Goal: Task Accomplishment & Management: Manage account settings

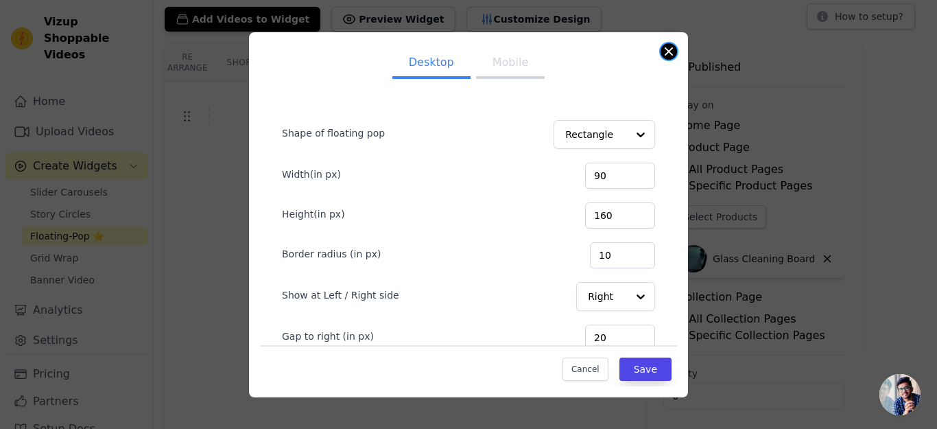
click at [670, 49] on button "Close modal" at bounding box center [669, 51] width 16 height 16
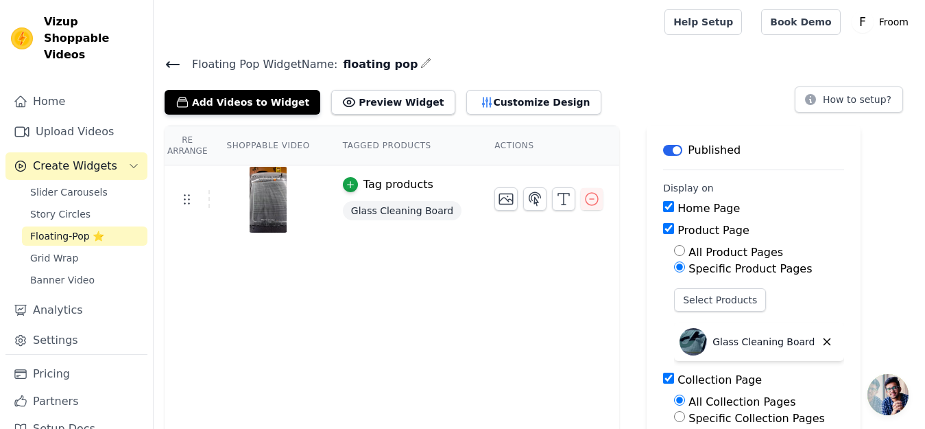
click at [403, 14] on div at bounding box center [407, 22] width 484 height 44
click at [45, 259] on span "Grid Wrap" at bounding box center [54, 258] width 48 height 14
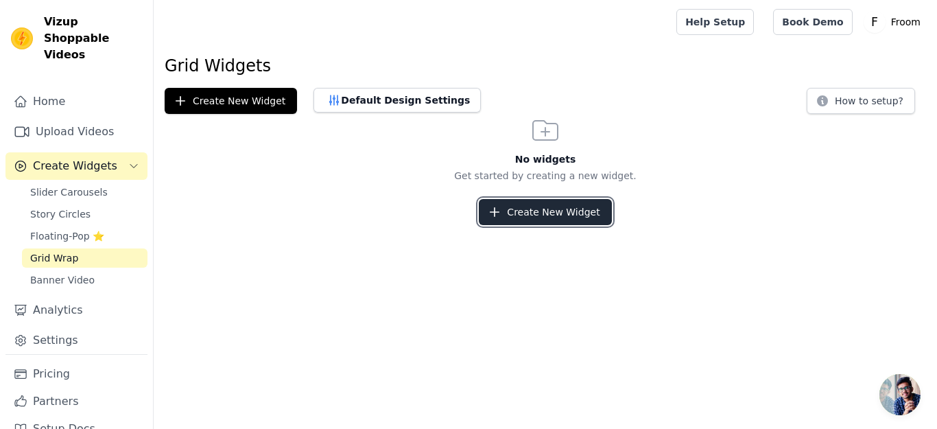
click at [561, 215] on button "Create New Widget" at bounding box center [545, 212] width 132 height 26
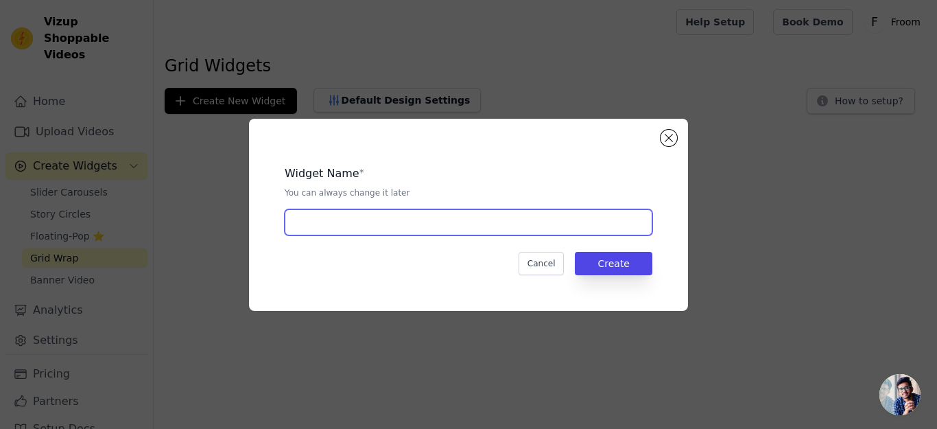
click at [475, 232] on input "text" at bounding box center [469, 222] width 368 height 26
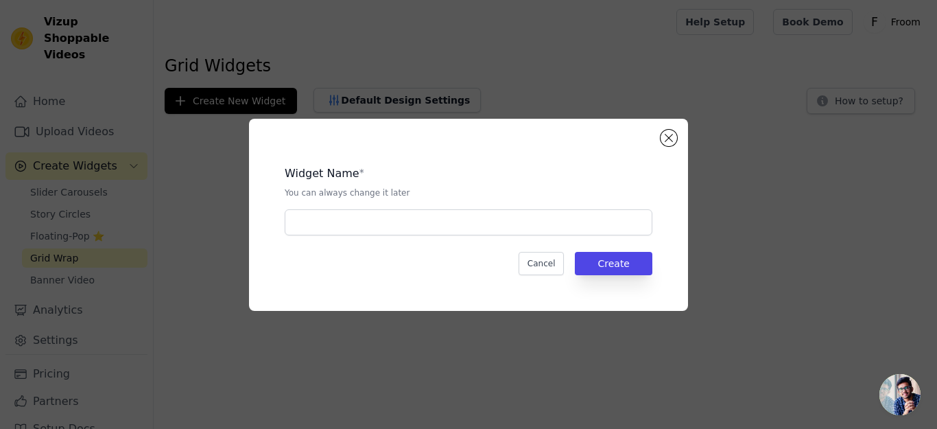
click at [803, 68] on div "Widget Name * You can always change it later Cancel Create" at bounding box center [468, 214] width 937 height 429
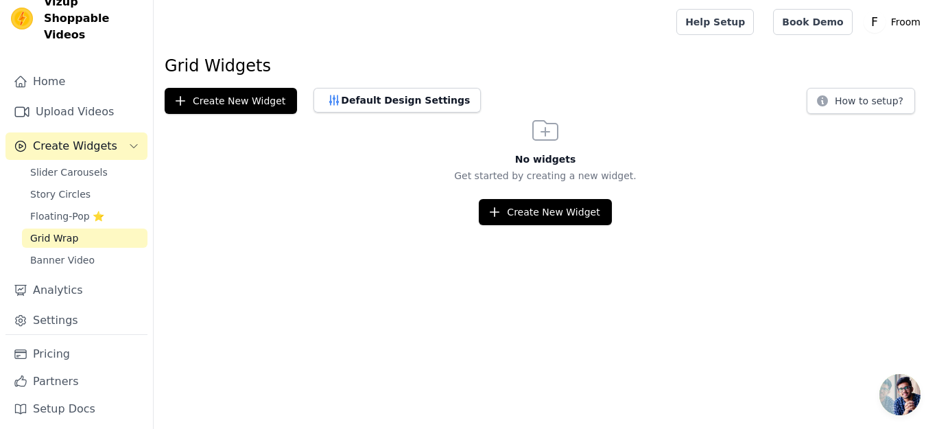
scroll to position [25, 0]
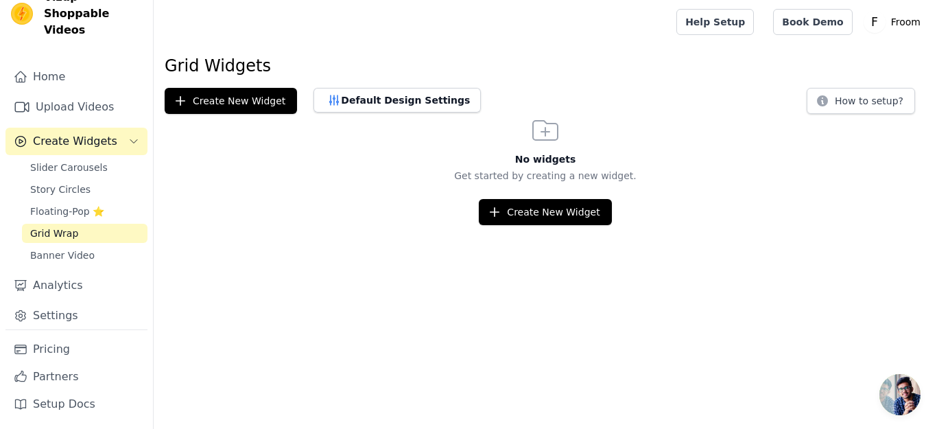
click at [138, 264] on nav "Home Upload Videos Create Widgets Slider Carousels Story Circles Floating-Pop ⭐…" at bounding box center [76, 246] width 153 height 366
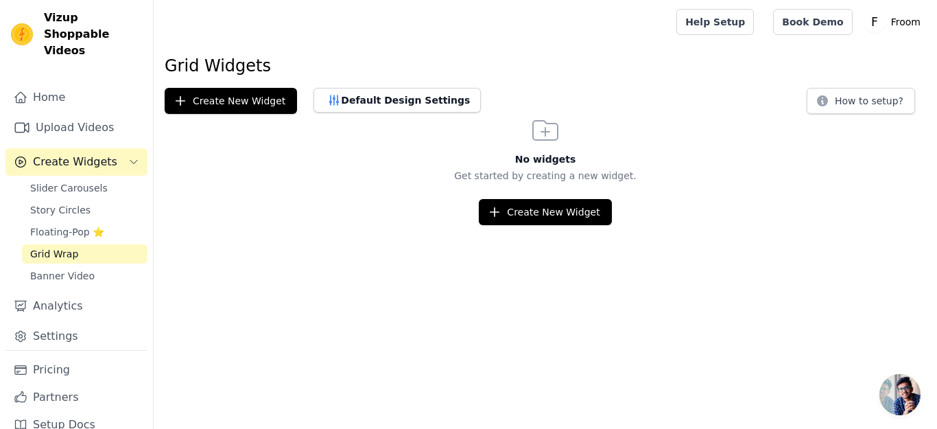
scroll to position [0, 0]
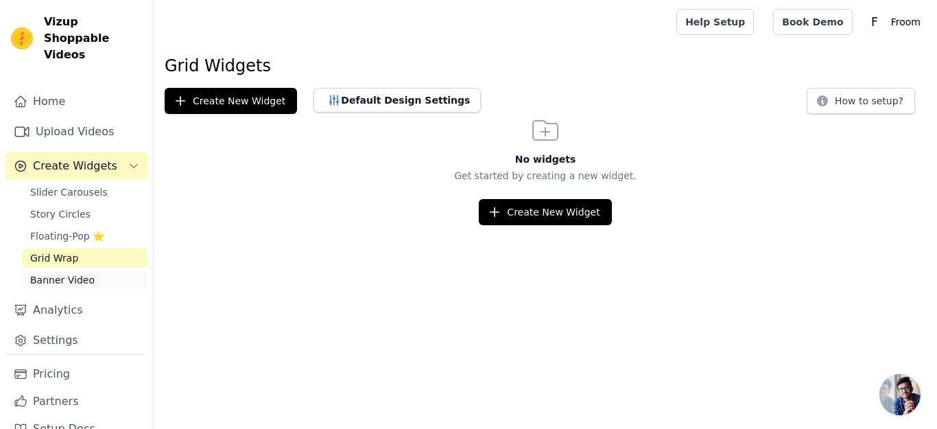
click at [70, 285] on span "Banner Video" at bounding box center [62, 280] width 64 height 14
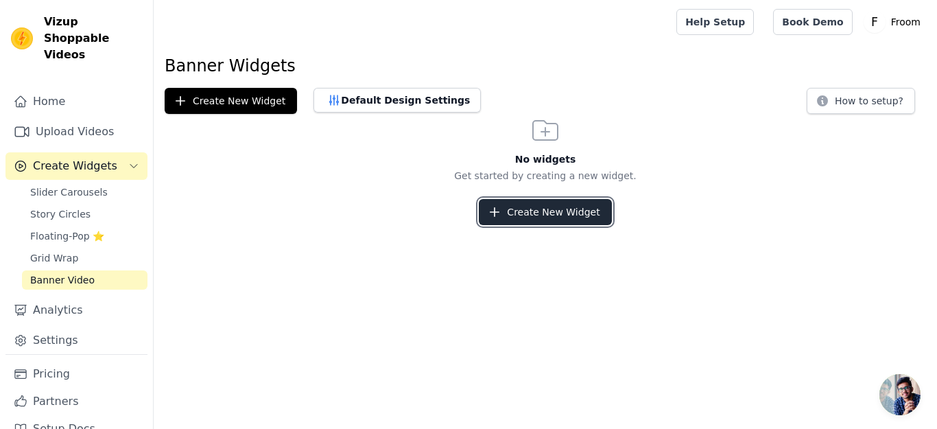
click at [569, 207] on button "Create New Widget" at bounding box center [545, 212] width 132 height 26
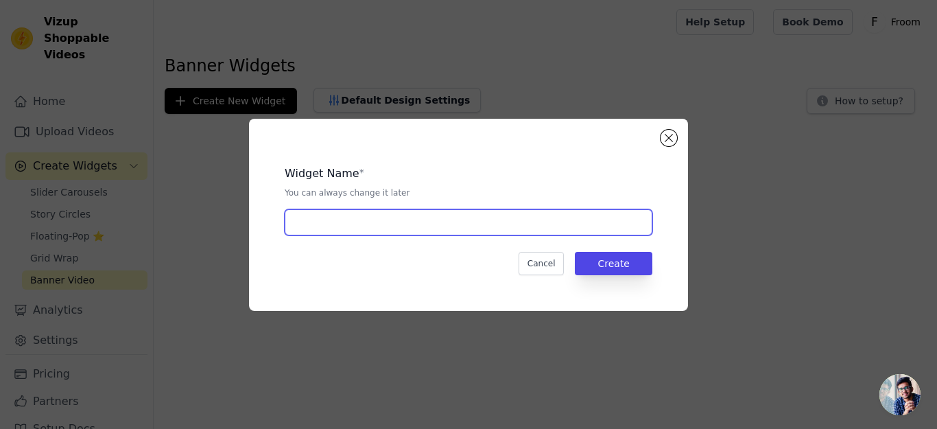
click at [392, 226] on input "text" at bounding box center [469, 222] width 368 height 26
type input "widget"
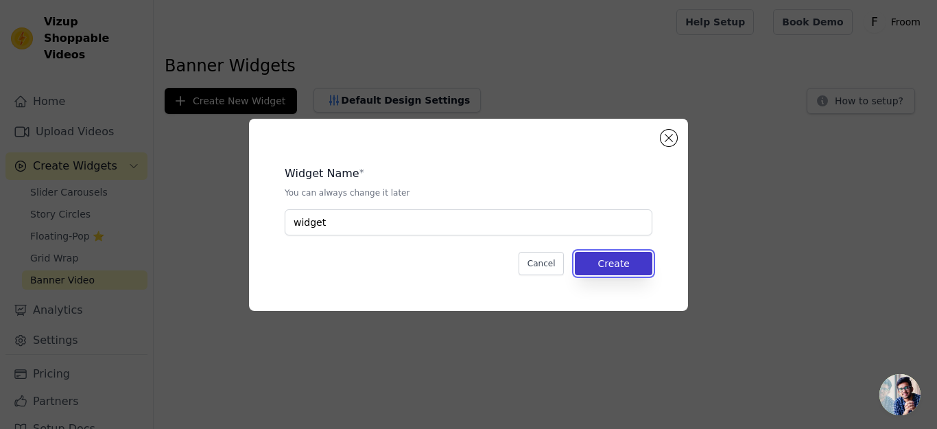
click at [618, 271] on button "Create" at bounding box center [614, 263] width 78 height 23
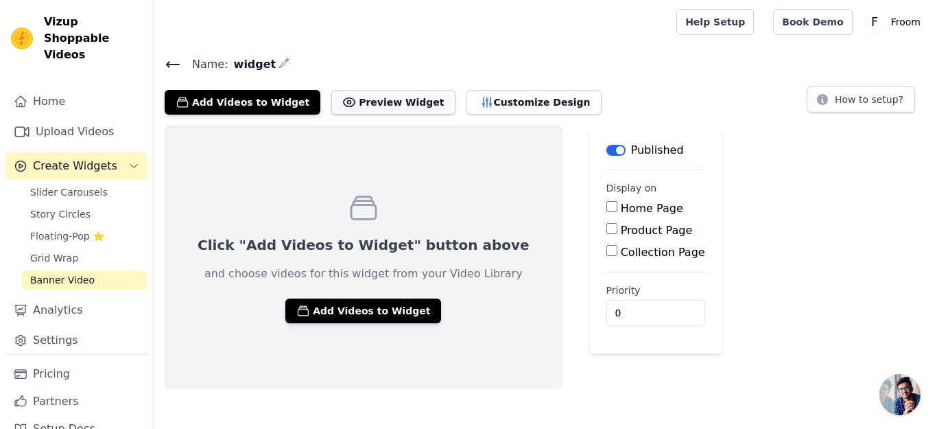
click at [365, 97] on button "Preview Widget" at bounding box center [392, 102] width 123 height 25
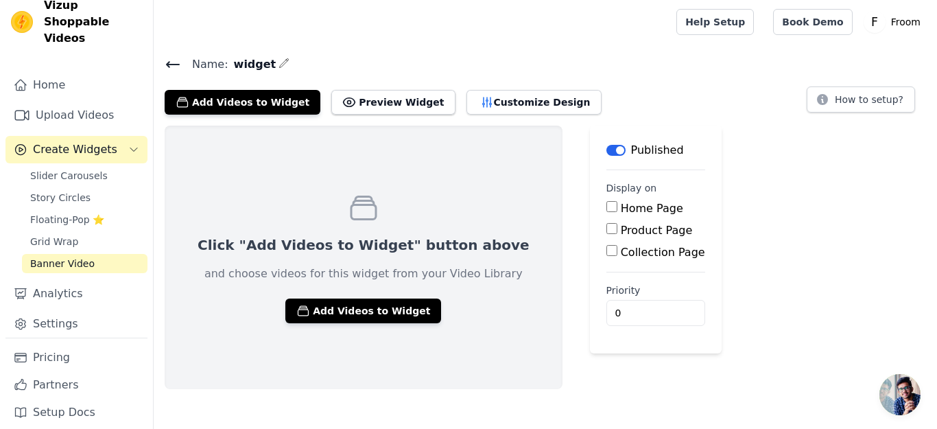
scroll to position [25, 0]
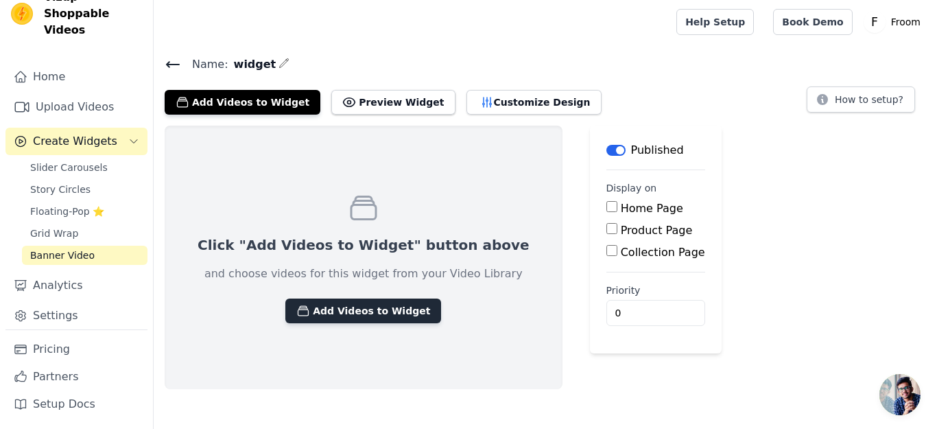
click at [342, 307] on button "Add Videos to Widget" at bounding box center [363, 310] width 156 height 25
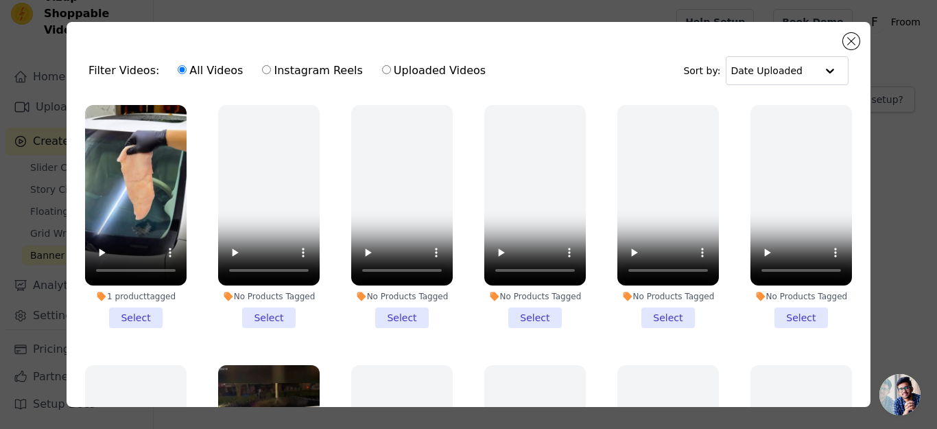
click at [146, 309] on li "1 product tagged Select" at bounding box center [136, 216] width 102 height 223
click at [0, 0] on input "1 product tagged Select" at bounding box center [0, 0] width 0 height 0
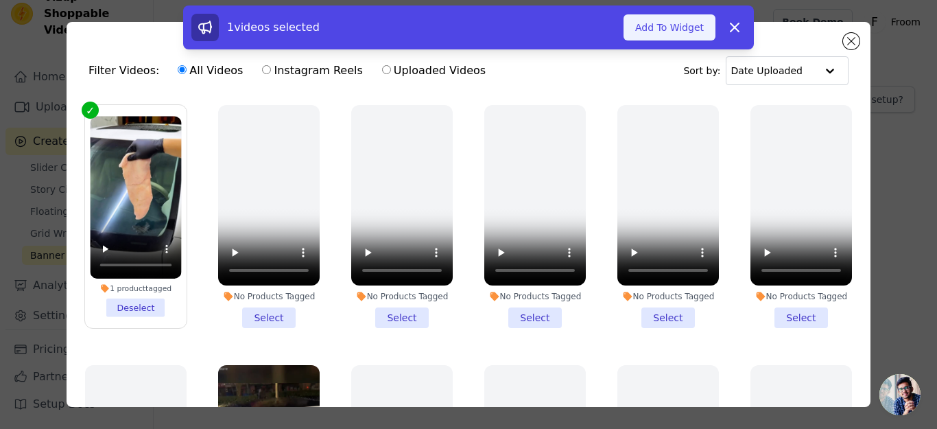
click at [683, 24] on button "Add To Widget" at bounding box center [670, 27] width 92 height 26
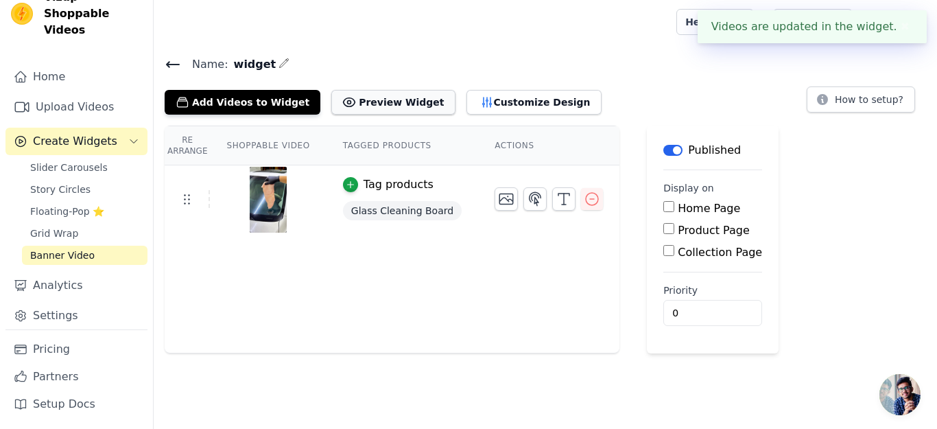
click at [356, 96] on button "Preview Widget" at bounding box center [392, 102] width 123 height 25
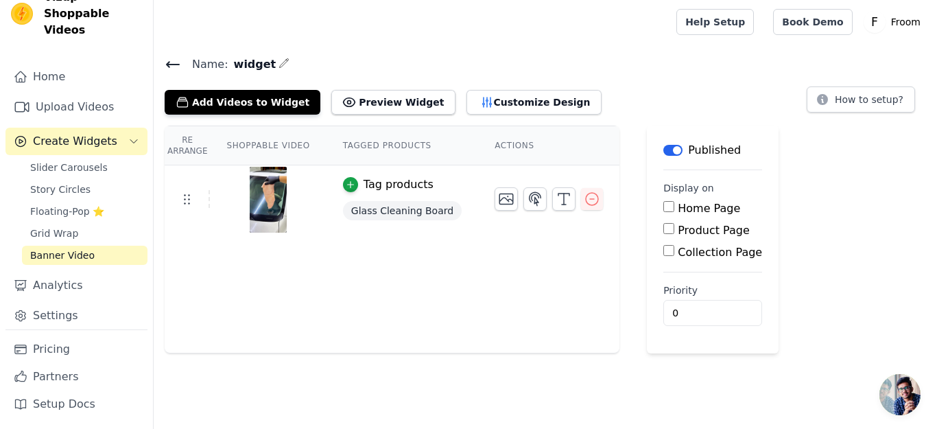
click at [663, 204] on input "Home Page" at bounding box center [668, 206] width 11 height 11
checkbox input "true"
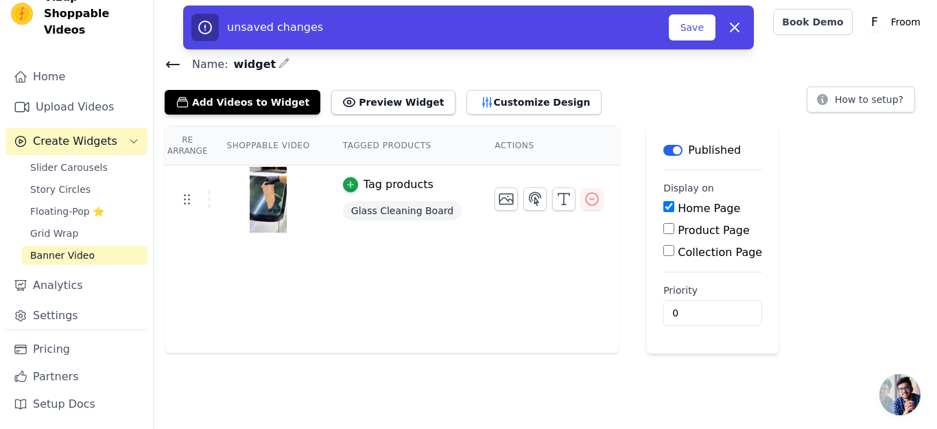
click at [663, 225] on input "Product Page" at bounding box center [668, 228] width 11 height 11
checkbox input "true"
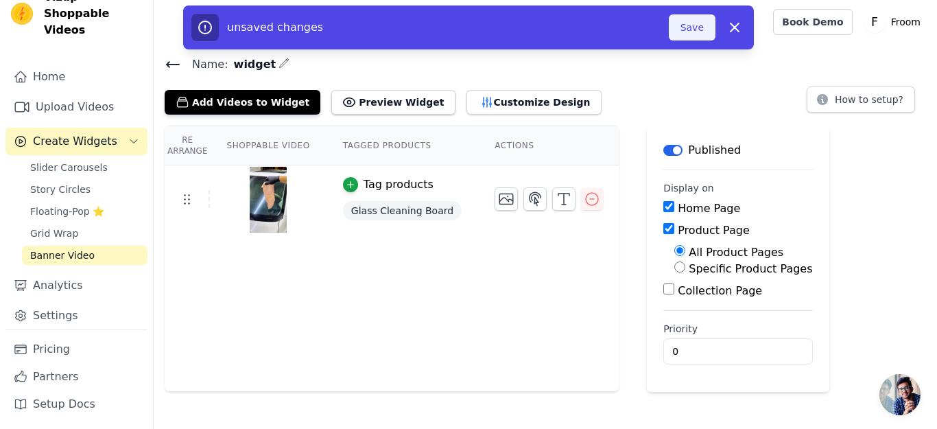
click at [695, 18] on button "Save" at bounding box center [692, 27] width 47 height 26
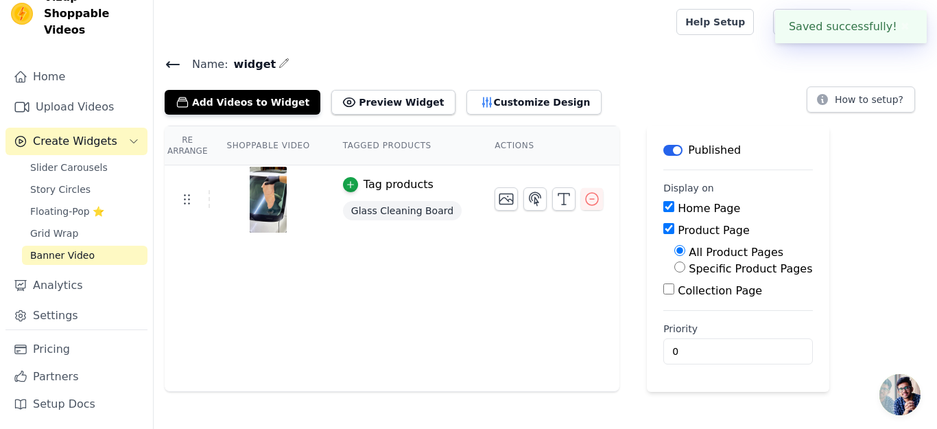
click at [689, 27] on div "Help Setup Book Demo Open user menu F Froom Settings Help Docs Sign out" at bounding box center [545, 22] width 783 height 44
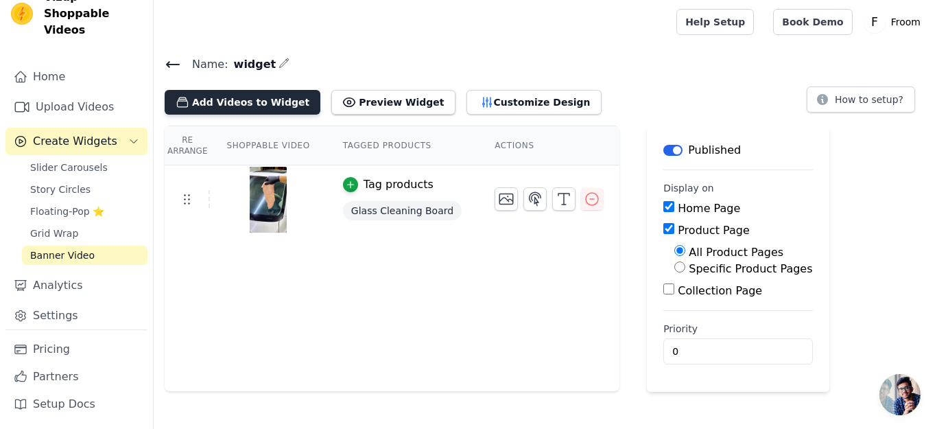
click at [255, 101] on button "Add Videos to Widget" at bounding box center [243, 102] width 156 height 25
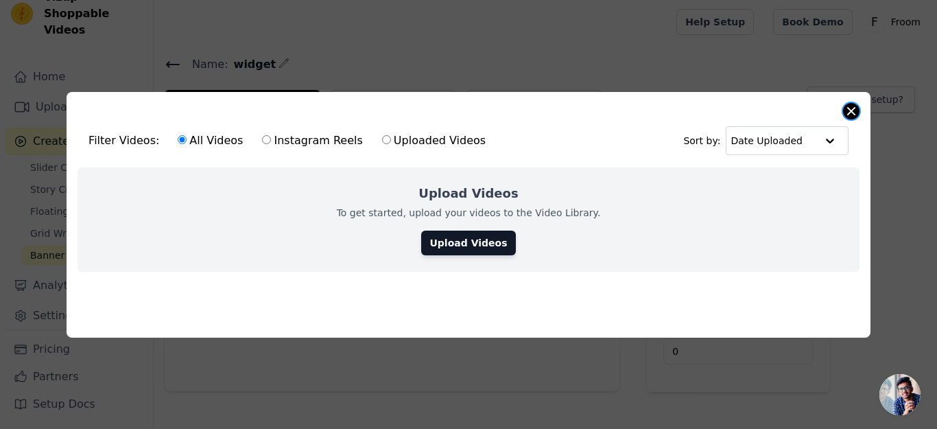
click at [849, 110] on button "Close modal" at bounding box center [851, 111] width 16 height 16
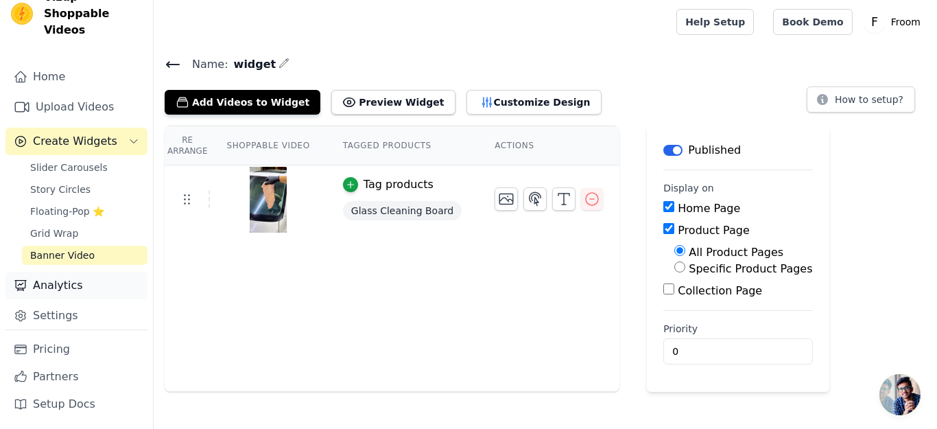
click at [72, 283] on link "Analytics" at bounding box center [76, 285] width 142 height 27
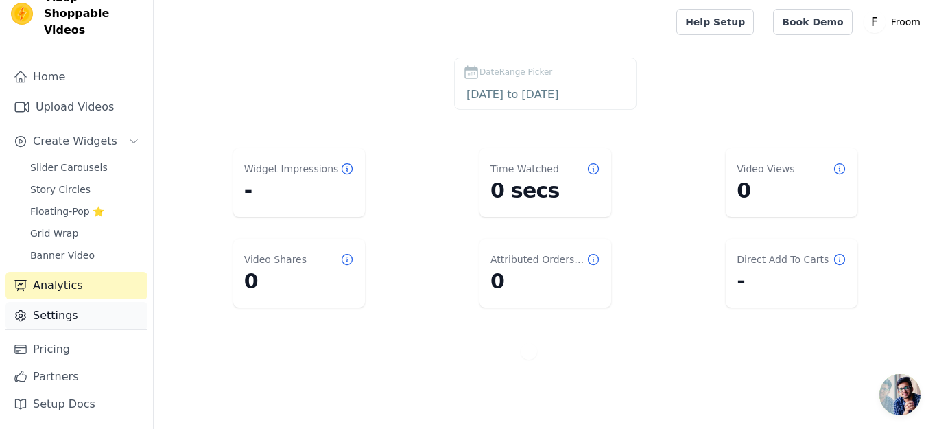
click at [58, 315] on link "Settings" at bounding box center [76, 315] width 142 height 27
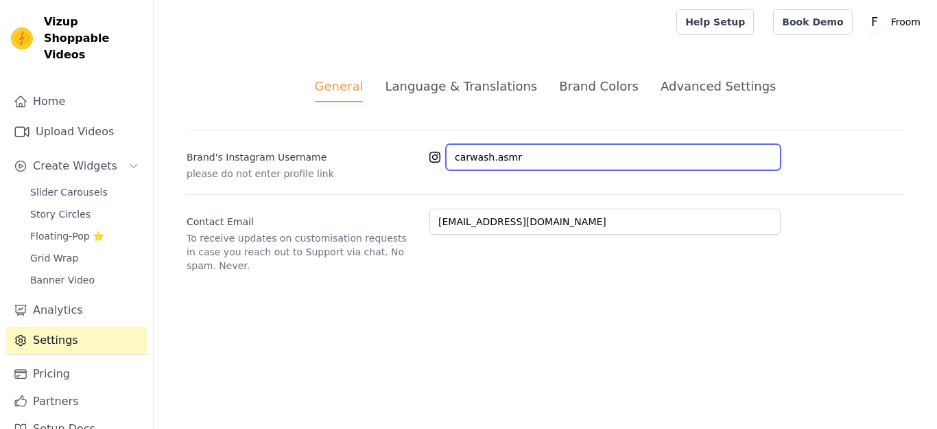
click at [537, 163] on input "carwash.asmr" at bounding box center [613, 157] width 335 height 26
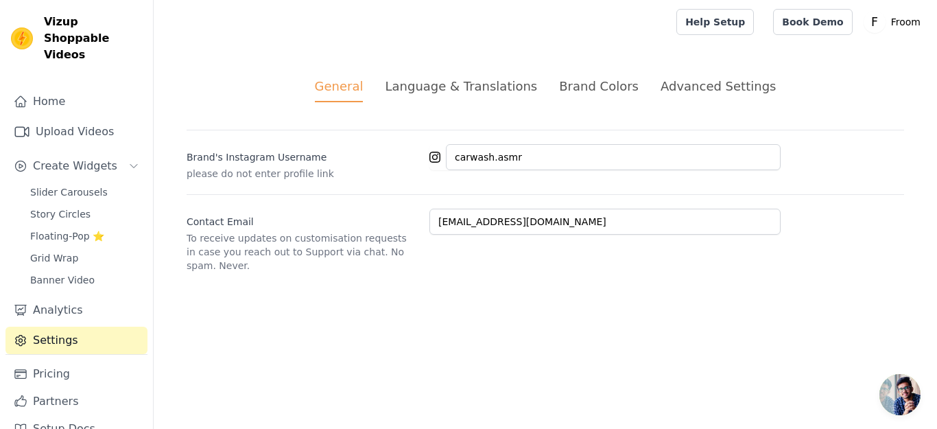
click at [435, 84] on div "Language & Translations" at bounding box center [461, 86] width 152 height 19
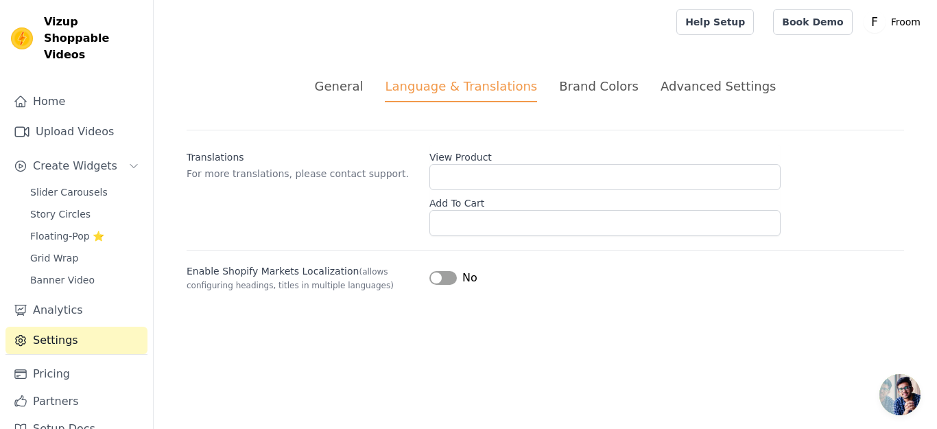
click at [458, 265] on div "Enable Shopify Markets Localization (allows configuring headings, titles in mul…" at bounding box center [546, 271] width 718 height 42
click at [447, 283] on button "Label" at bounding box center [442, 278] width 27 height 14
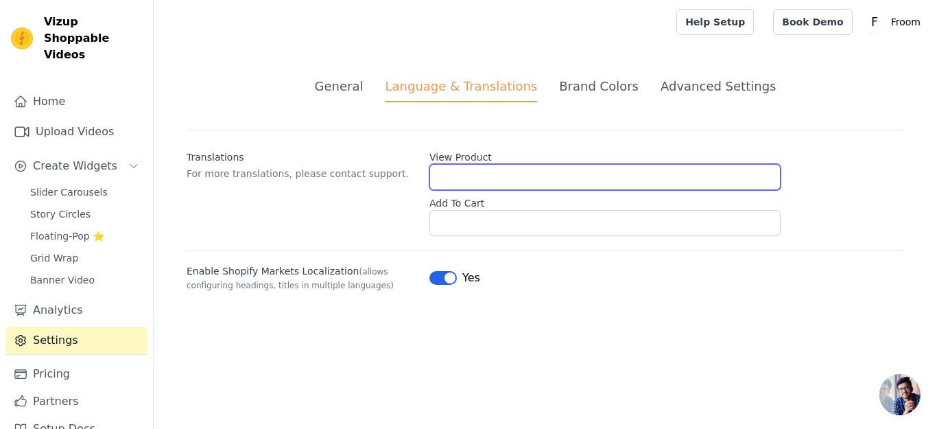
click at [483, 176] on input "View Product" at bounding box center [604, 177] width 351 height 26
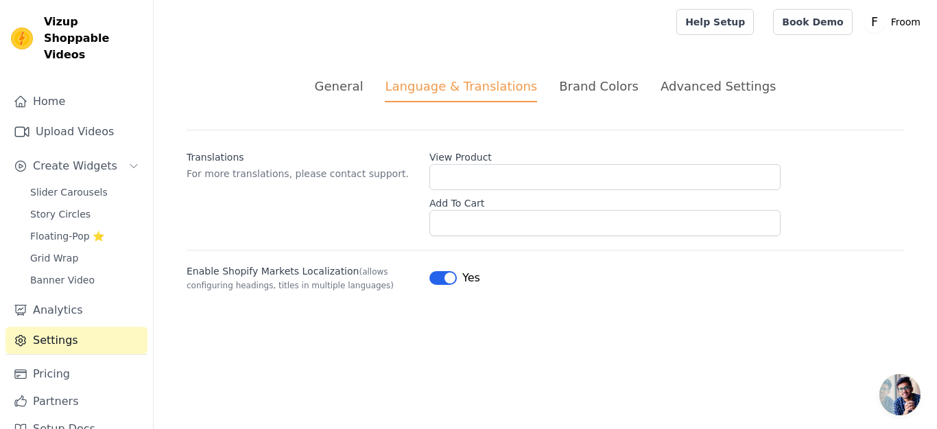
click at [449, 269] on div "Enable Shopify Markets Localization (allows configuring headings, titles in mul…" at bounding box center [546, 271] width 718 height 42
click at [445, 274] on button "Label" at bounding box center [442, 278] width 27 height 14
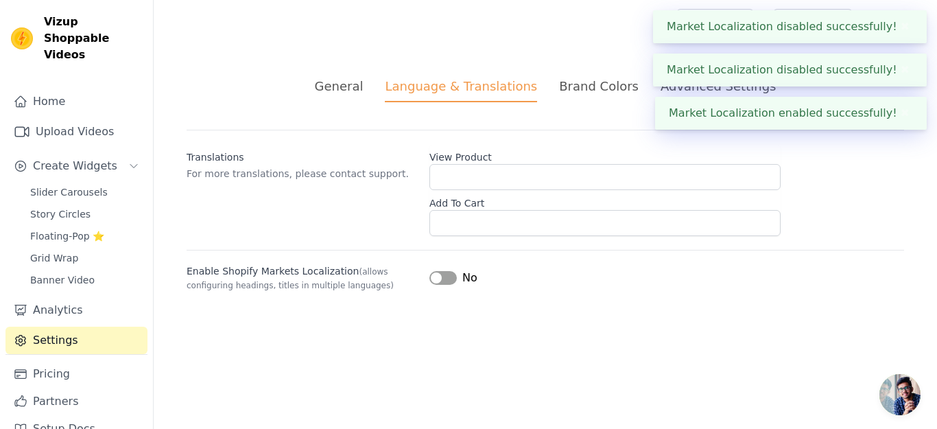
click at [584, 92] on div "Brand Colors" at bounding box center [599, 86] width 80 height 19
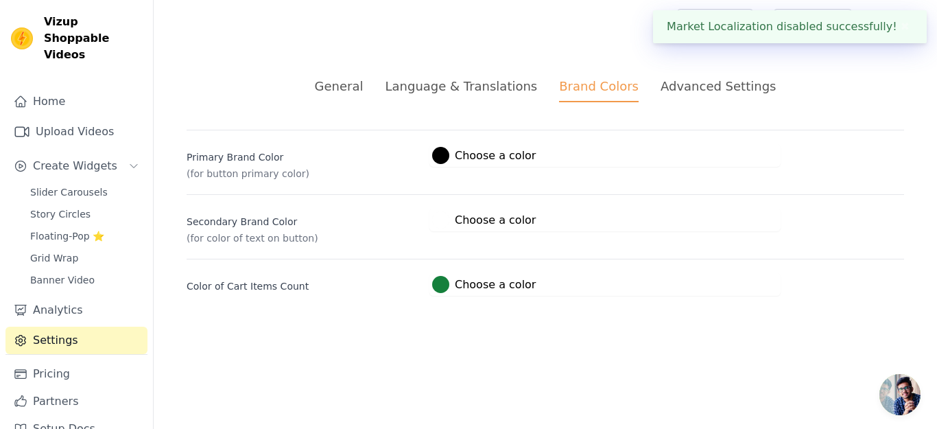
click at [496, 82] on div "Language & Translations" at bounding box center [461, 86] width 152 height 19
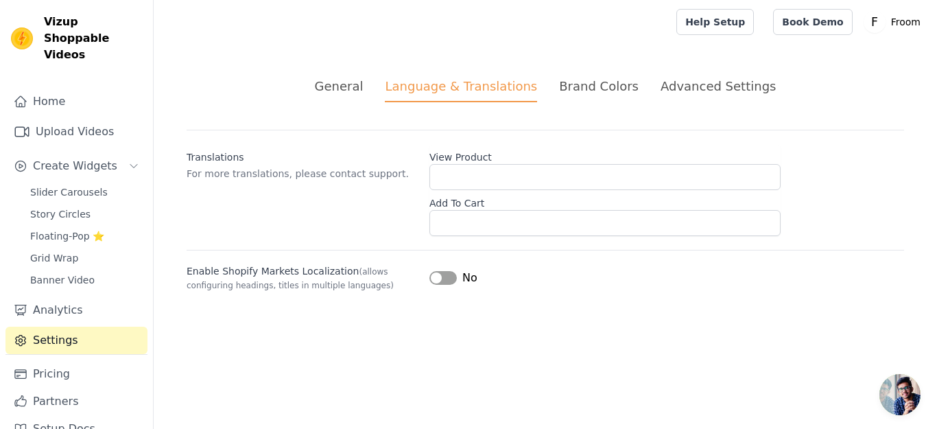
click at [436, 275] on button "Label" at bounding box center [442, 278] width 27 height 14
click at [436, 276] on button "Label" at bounding box center [442, 278] width 27 height 14
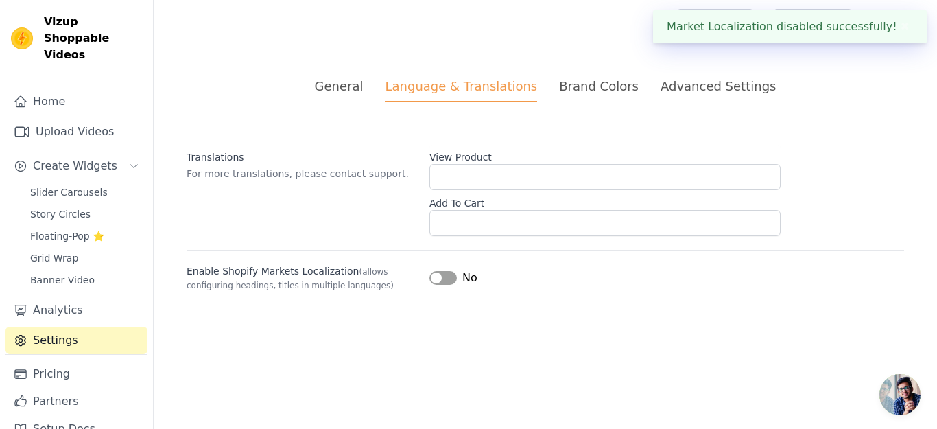
click at [436, 277] on button "Label" at bounding box center [442, 278] width 27 height 14
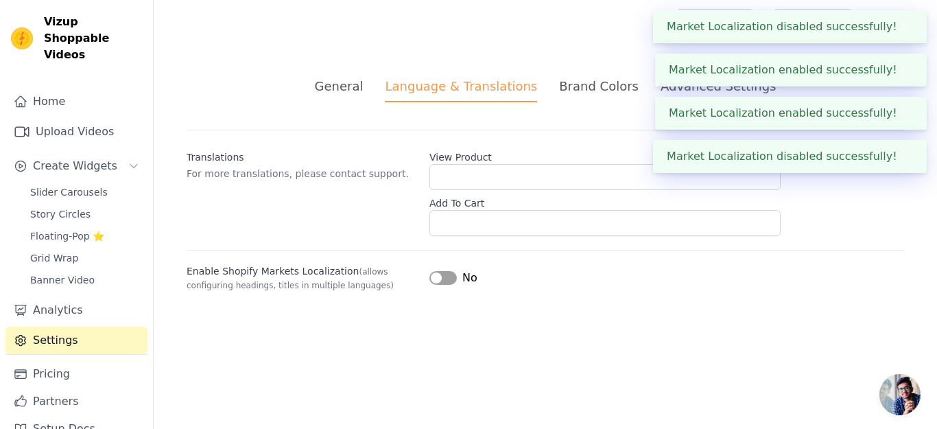
click at [436, 278] on button "Label" at bounding box center [442, 278] width 27 height 14
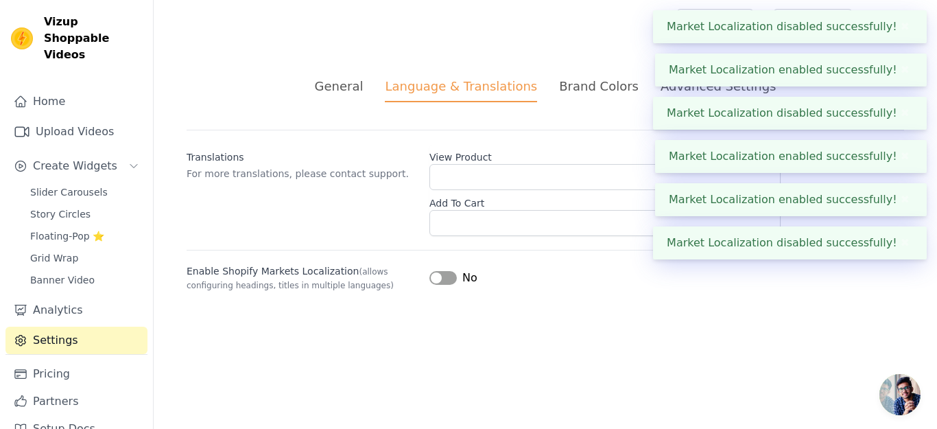
click at [436, 278] on button "Label" at bounding box center [442, 278] width 27 height 14
click at [436, 281] on button "Label" at bounding box center [442, 278] width 27 height 14
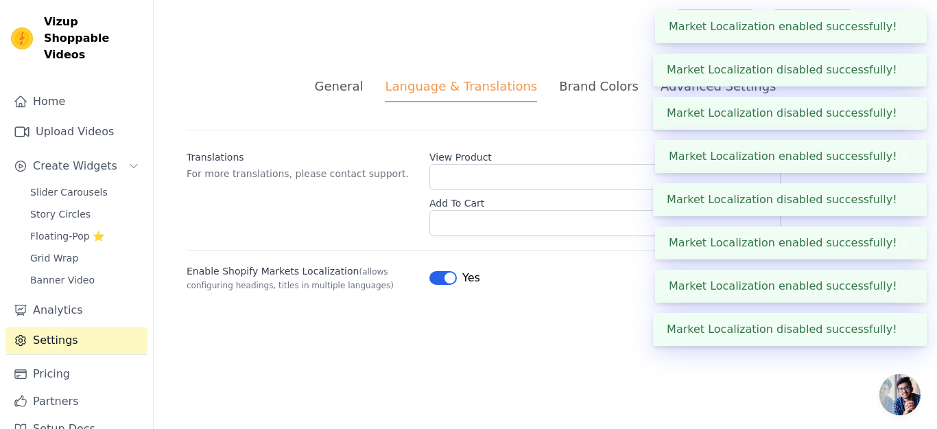
click at [436, 282] on button "Label" at bounding box center [442, 278] width 27 height 14
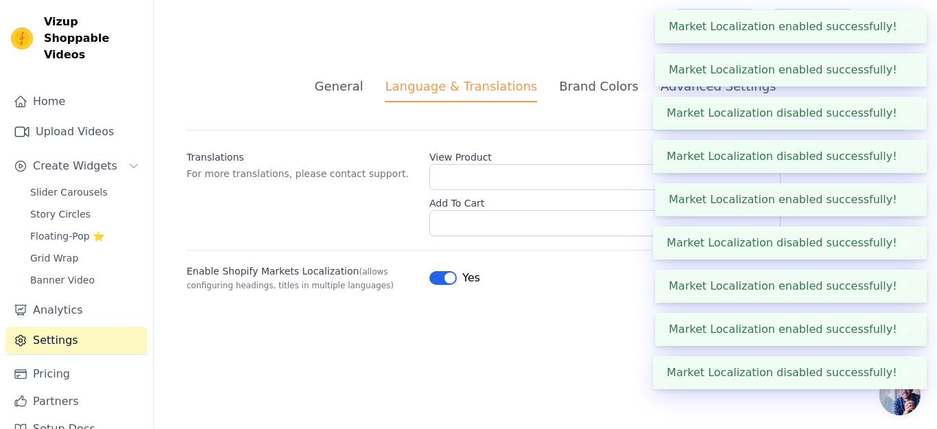
click at [436, 288] on div "Enable Shopify Markets Localization (allows configuring headings, titles in mul…" at bounding box center [546, 271] width 718 height 42
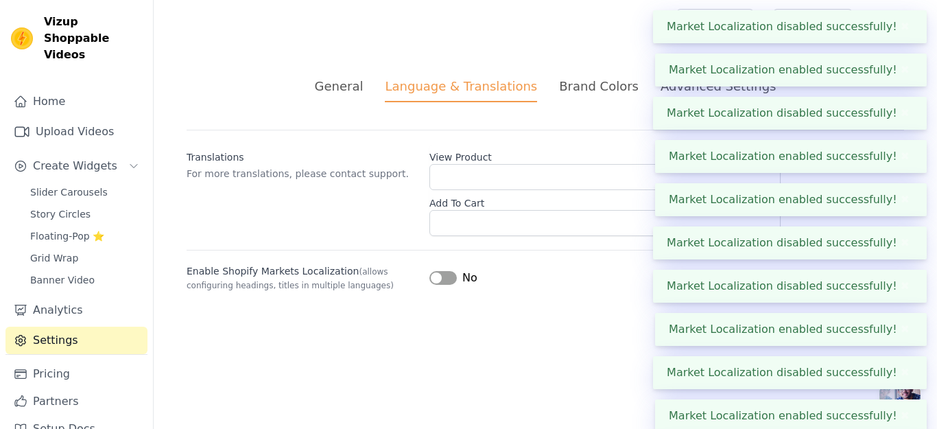
click at [436, 288] on div "Enable Shopify Markets Localization (allows configuring headings, titles in mul…" at bounding box center [546, 271] width 718 height 42
click at [436, 290] on div "Enable Shopify Markets Localization (allows configuring headings, titles in mul…" at bounding box center [546, 271] width 718 height 42
click at [436, 291] on div "Enable Shopify Markets Localization (allows configuring headings, titles in mul…" at bounding box center [546, 271] width 718 height 42
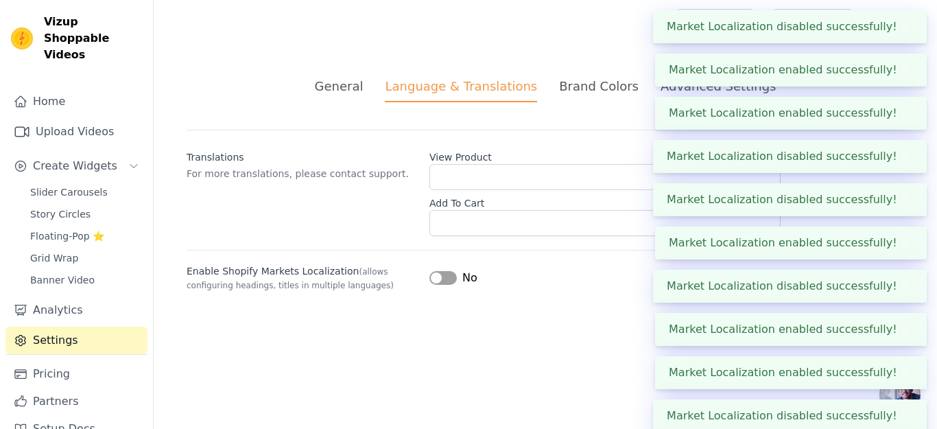
click at [436, 292] on div "General Language & Translations Brand Colors Advanced Settings unsaved changes …" at bounding box center [545, 184] width 783 height 281
click at [436, 298] on div "General Language & Translations Brand Colors Advanced Settings unsaved changes …" at bounding box center [545, 184] width 783 height 281
click at [436, 300] on div "General Language & Translations Brand Colors Advanced Settings unsaved changes …" at bounding box center [545, 184] width 783 height 281
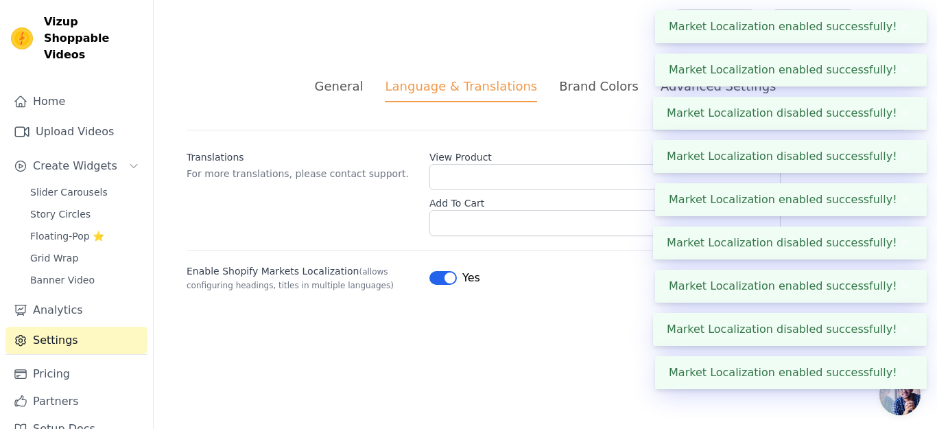
click at [622, 84] on div "Brand Colors" at bounding box center [599, 86] width 80 height 19
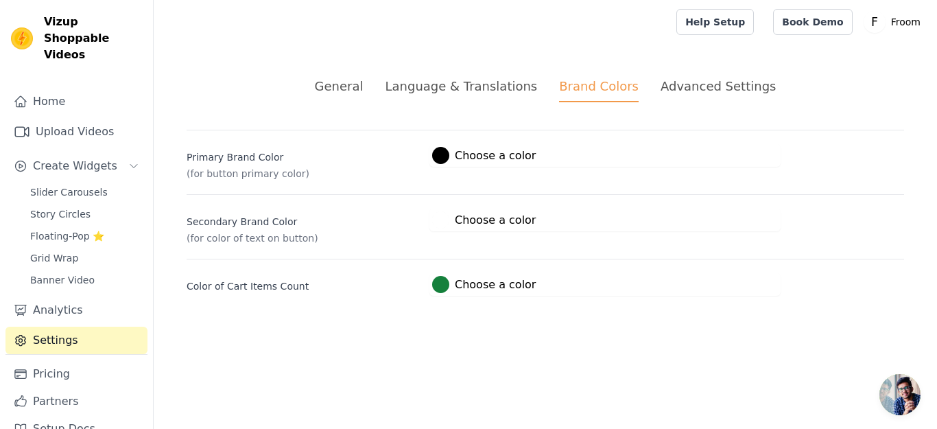
click at [675, 86] on div "Advanced Settings" at bounding box center [718, 86] width 115 height 19
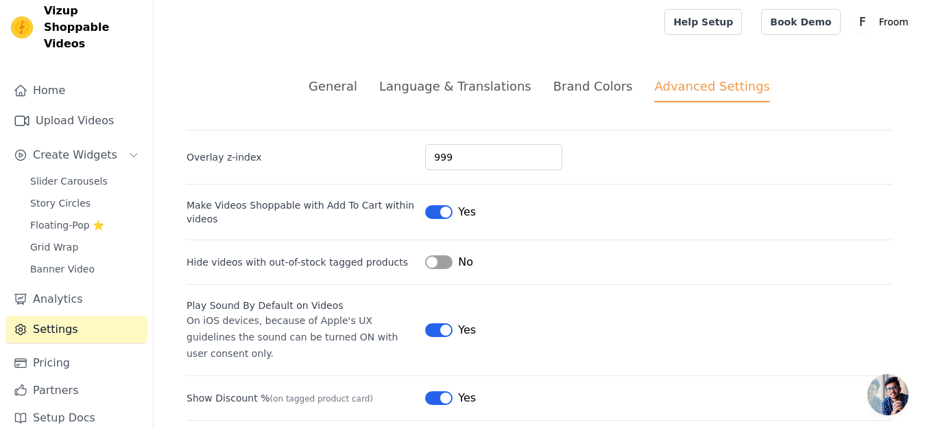
scroll to position [25, 0]
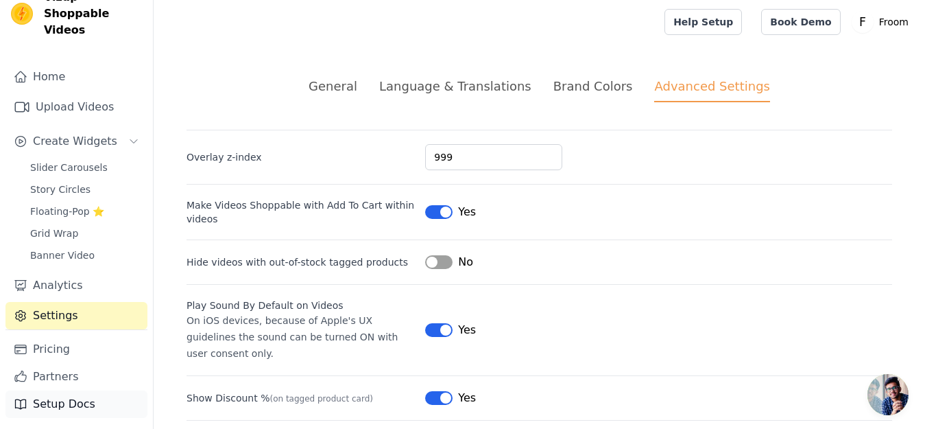
click at [32, 403] on link "Setup Docs" at bounding box center [76, 403] width 142 height 27
click at [436, 93] on div "Language & Translations" at bounding box center [455, 86] width 152 height 19
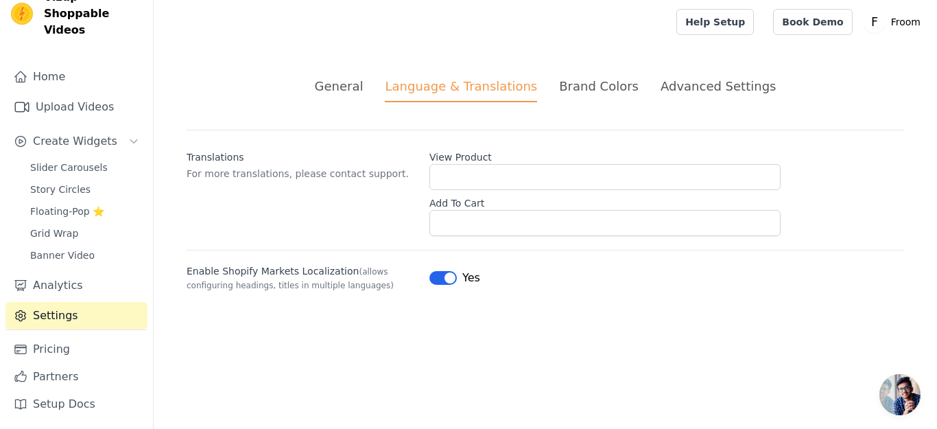
click at [431, 85] on div "Language & Translations" at bounding box center [461, 89] width 152 height 25
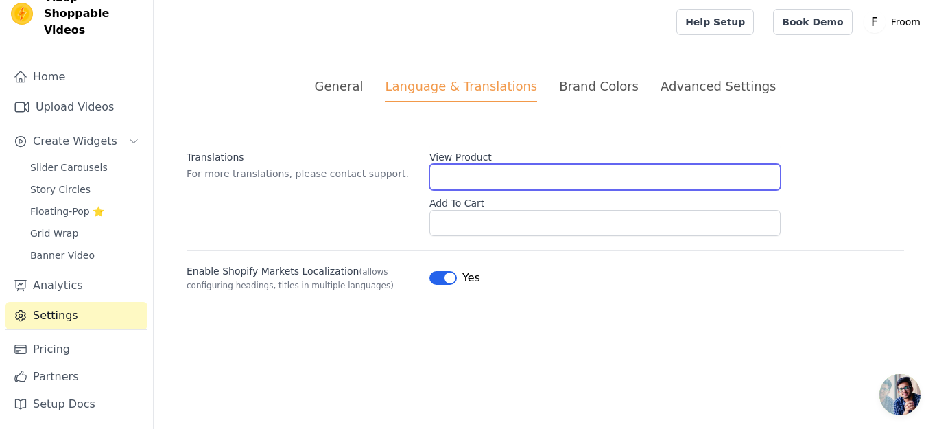
click at [472, 180] on input "View Product" at bounding box center [604, 177] width 351 height 26
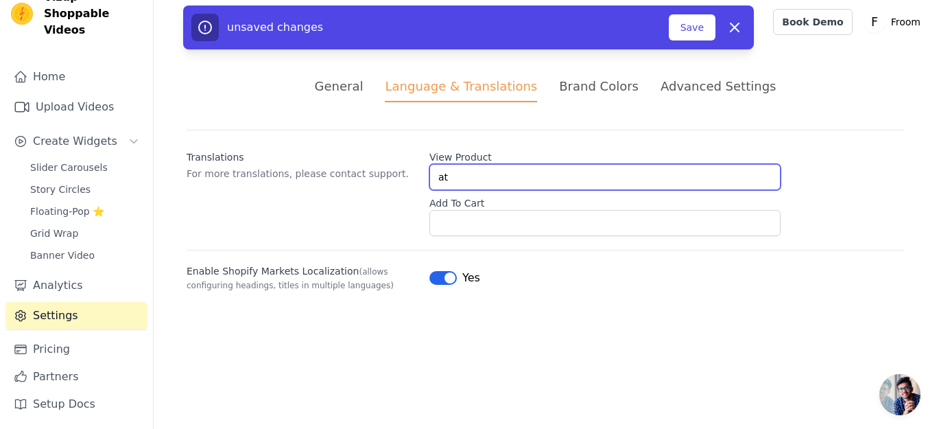
type input "a"
click at [496, 167] on input "Add to Bag" at bounding box center [604, 177] width 351 height 26
type input "A"
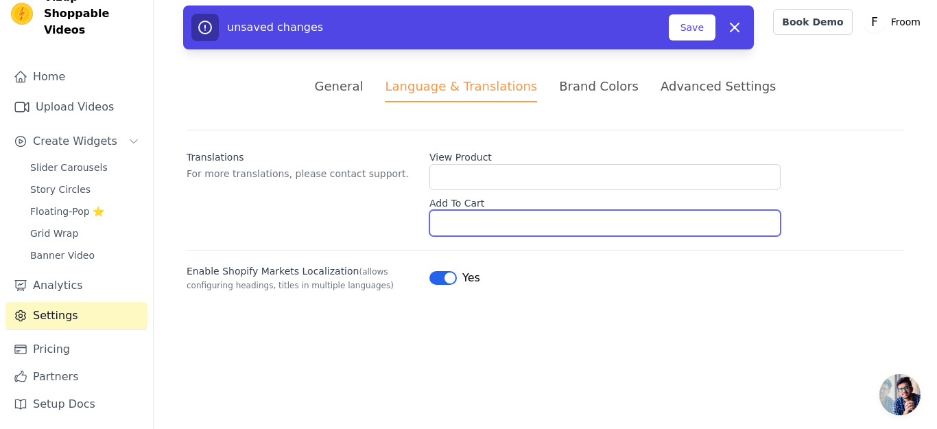
click at [480, 226] on input "Add To Cart" at bounding box center [604, 223] width 351 height 26
type input "Add to Bag"
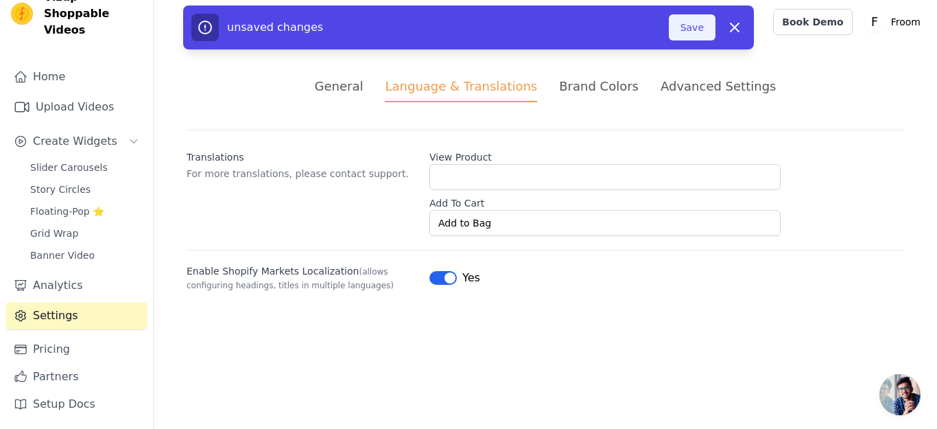
click at [680, 23] on button "Save" at bounding box center [692, 27] width 47 height 26
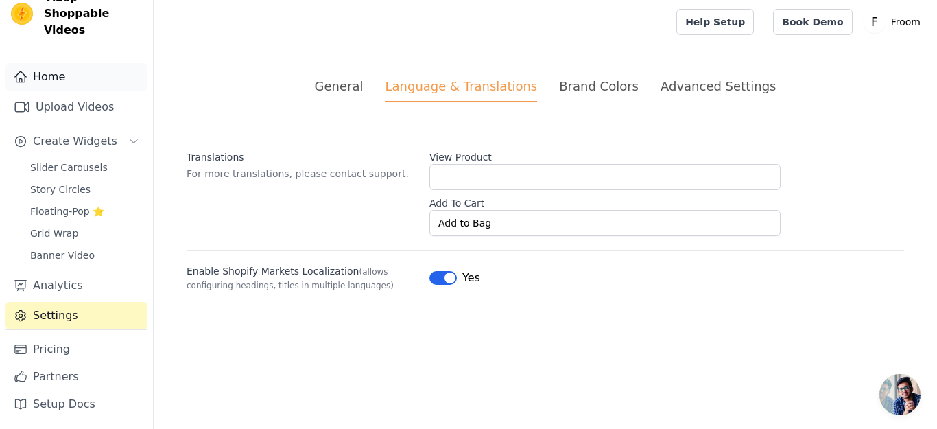
click at [80, 78] on link "Home" at bounding box center [76, 76] width 142 height 27
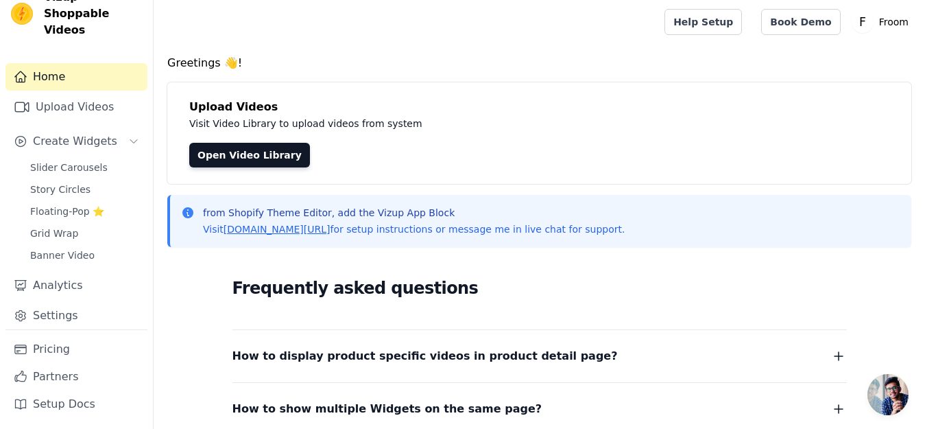
click at [252, 130] on p "Visit Video Library to upload videos from system" at bounding box center [496, 123] width 615 height 16
click at [310, 233] on link "[DOMAIN_NAME][URL]" at bounding box center [277, 229] width 107 height 11
